Goal: Information Seeking & Learning: Check status

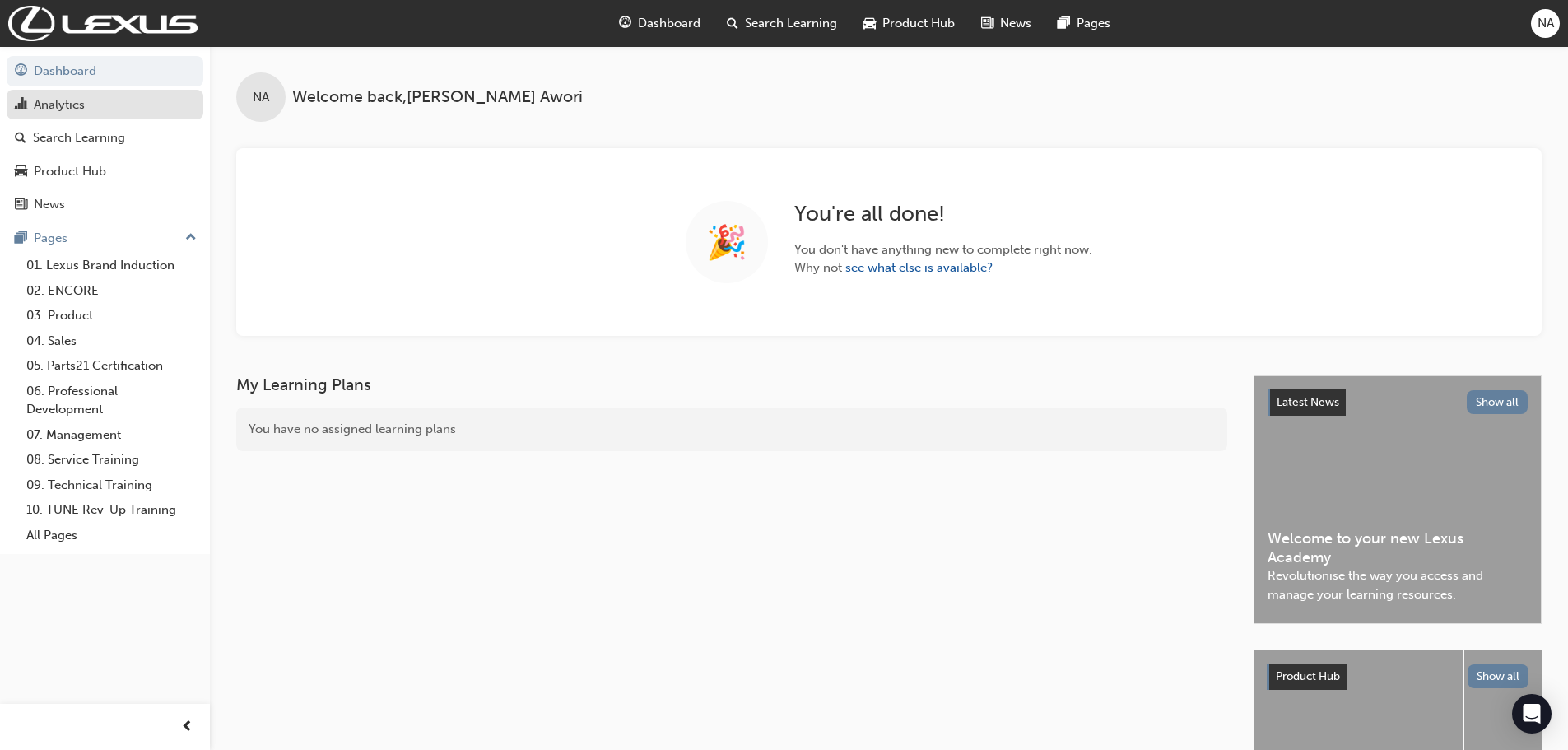
click at [75, 111] on div "Analytics" at bounding box center [59, 104] width 51 height 19
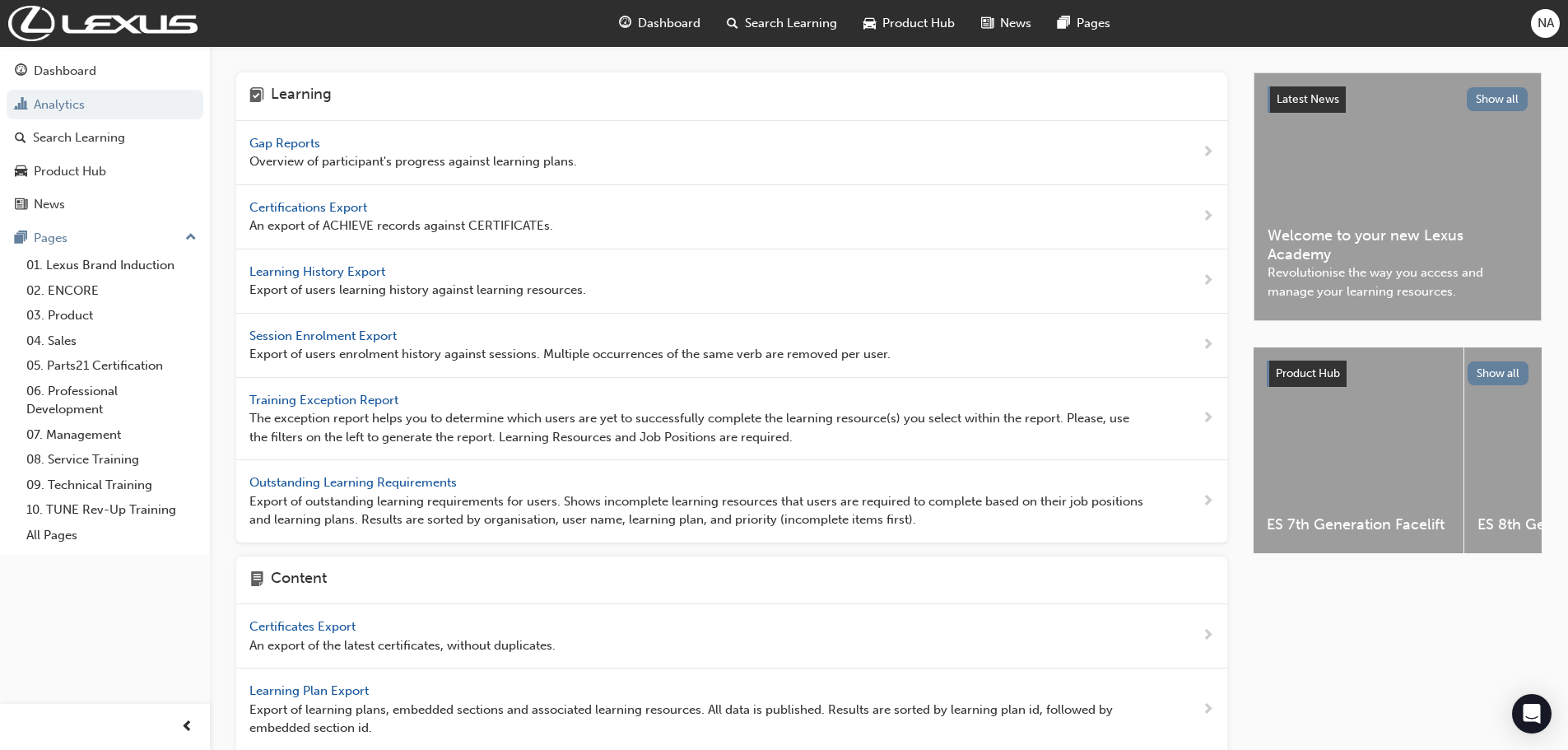
click at [308, 141] on span "Gap Reports" at bounding box center [286, 144] width 74 height 15
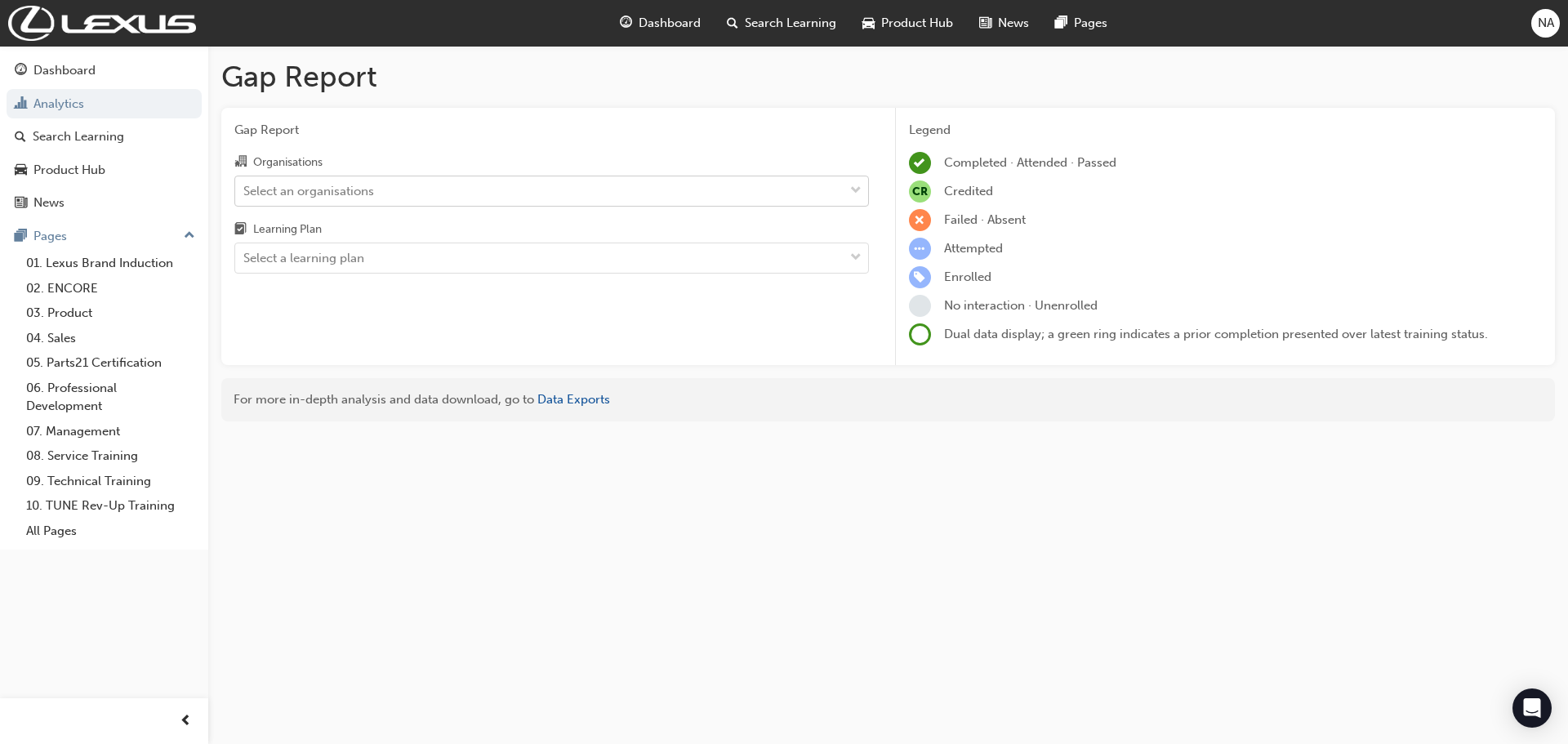
click at [391, 185] on div "Select an organisations" at bounding box center [539, 191] width 609 height 29
click at [245, 185] on input "Organisations Select an organisations" at bounding box center [244, 190] width 2 height 14
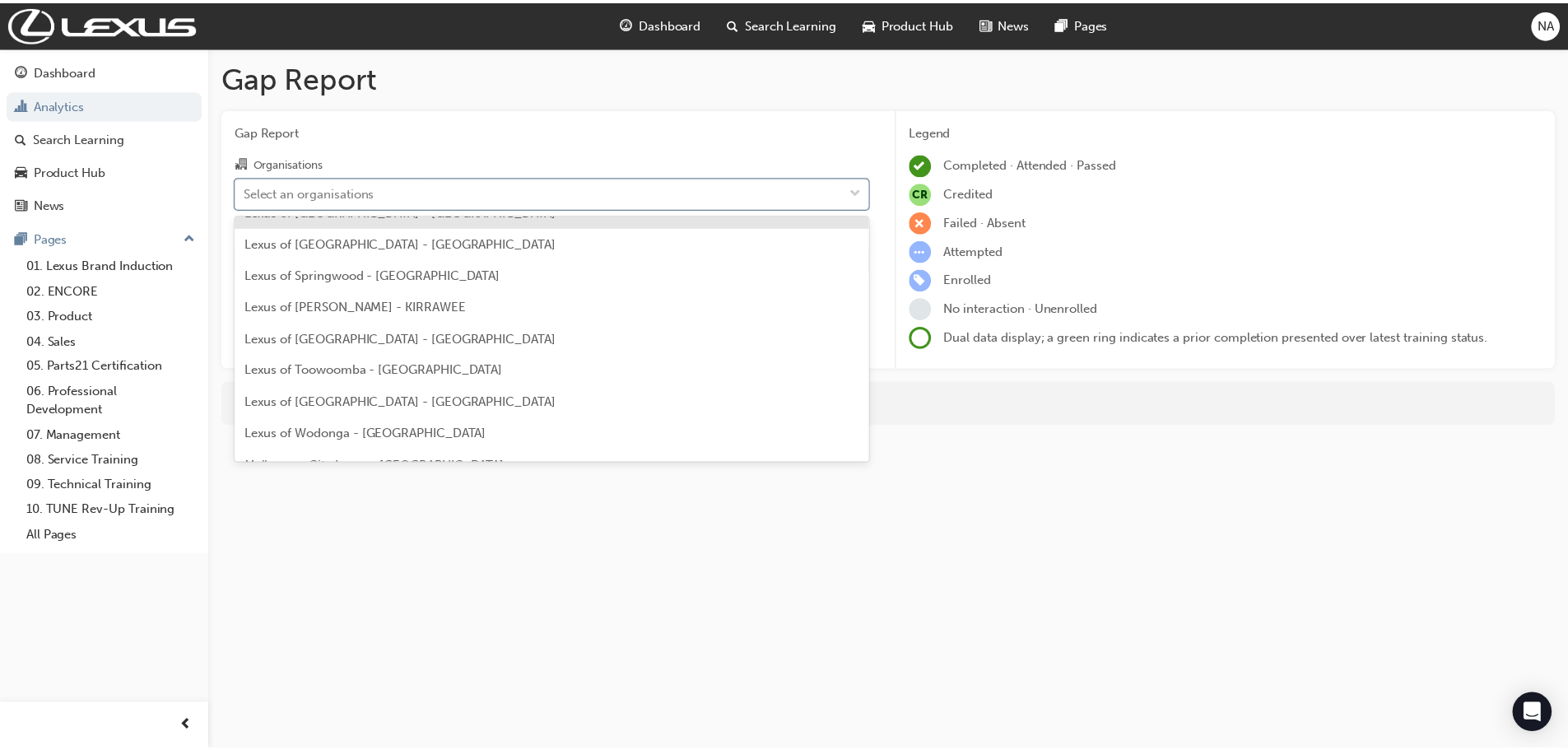
scroll to position [742, 0]
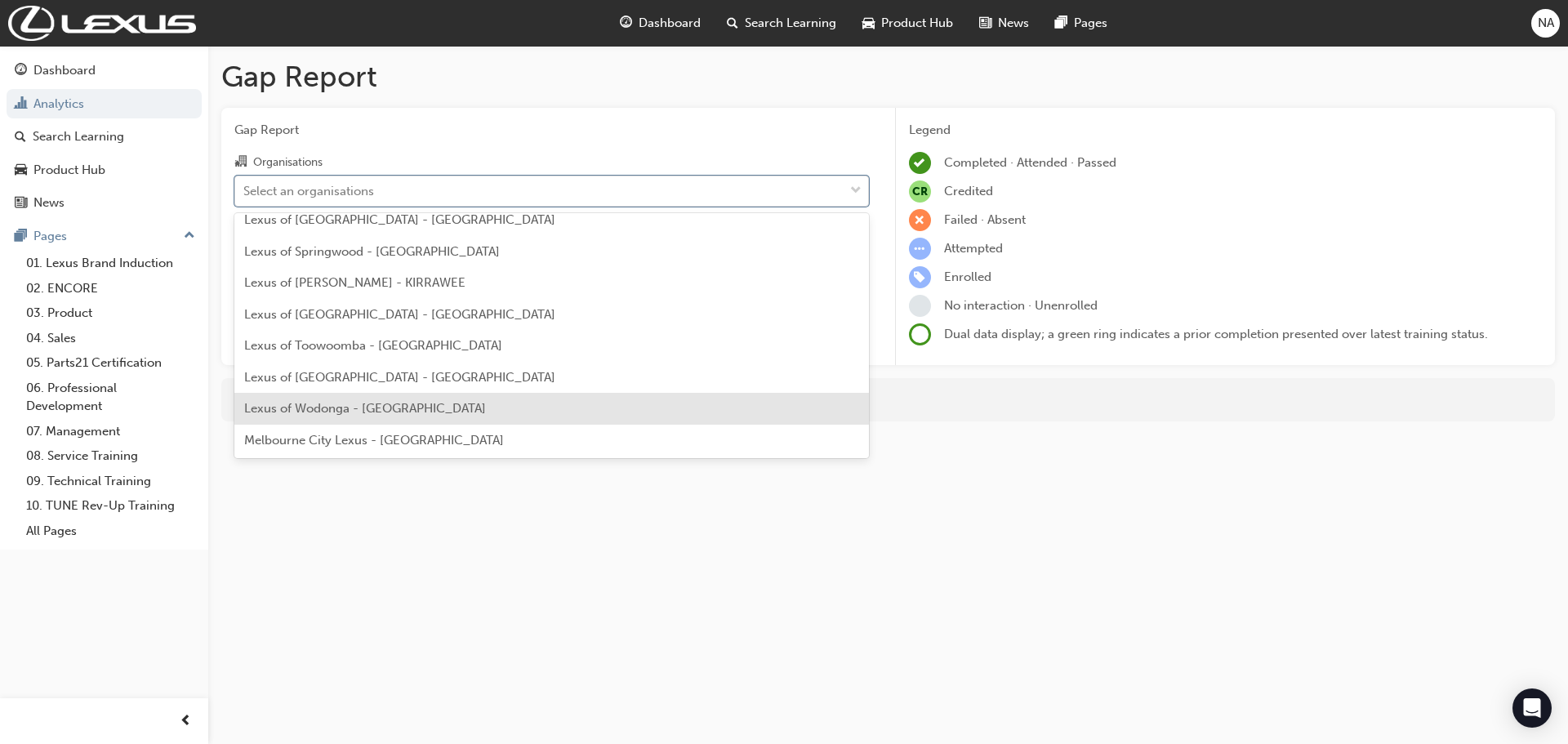
click at [388, 403] on span "Lexus of Wodonga - [GEOGRAPHIC_DATA]" at bounding box center [364, 408] width 241 height 15
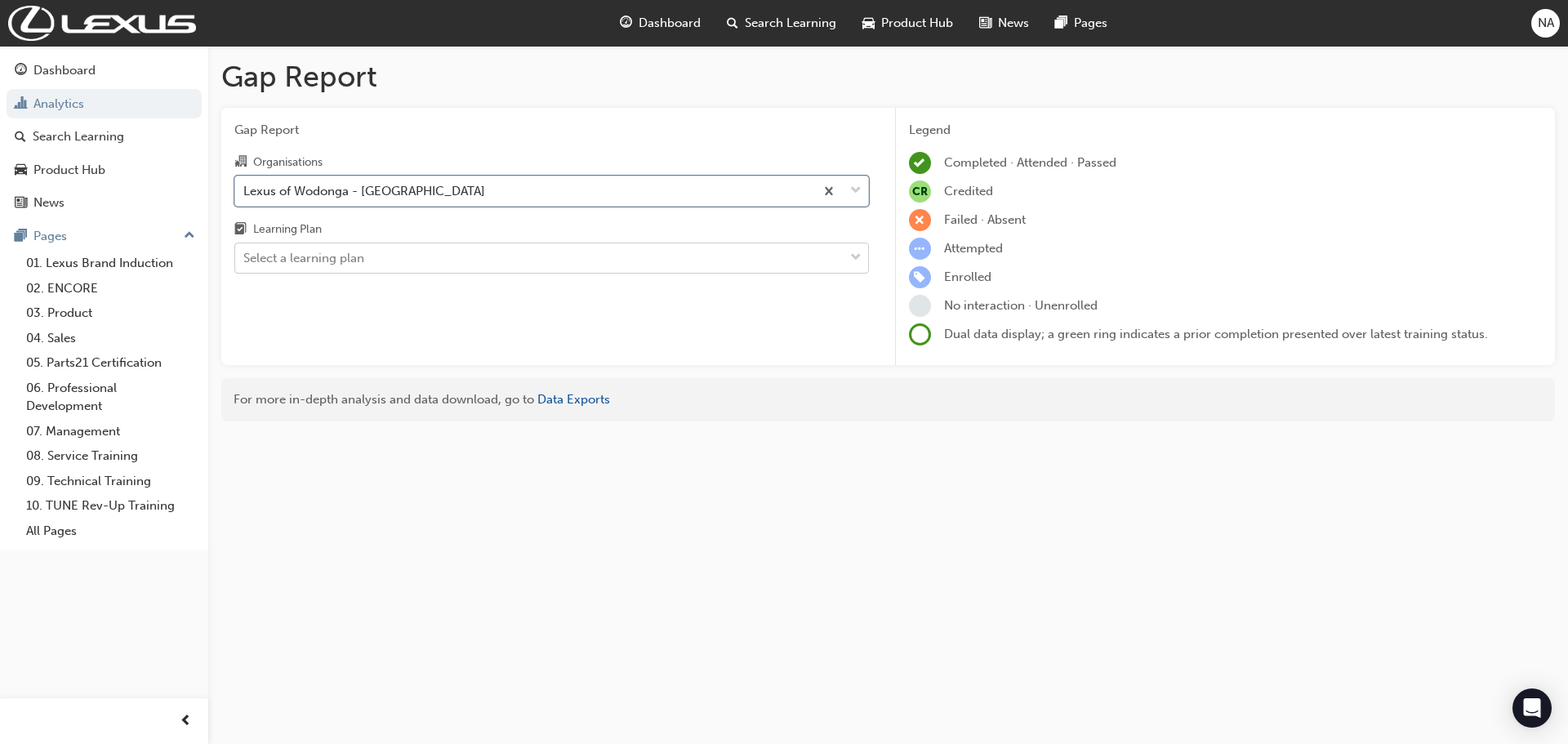
click at [336, 260] on div "Select a learning plan" at bounding box center [303, 258] width 121 height 19
click at [245, 260] on input "Learning Plan Select a learning plan" at bounding box center [244, 257] width 2 height 14
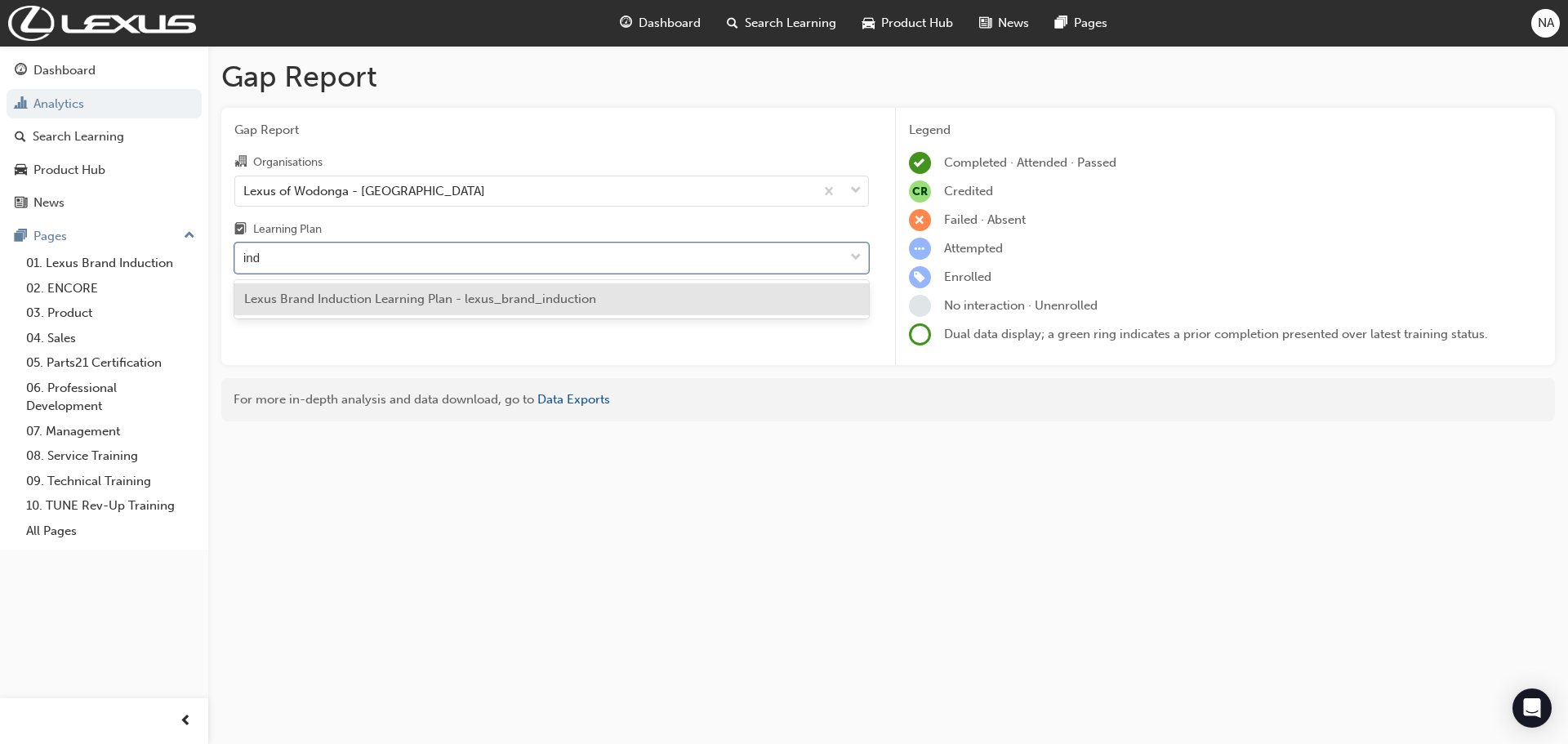
type input "indu"
